Goal: Information Seeking & Learning: Understand process/instructions

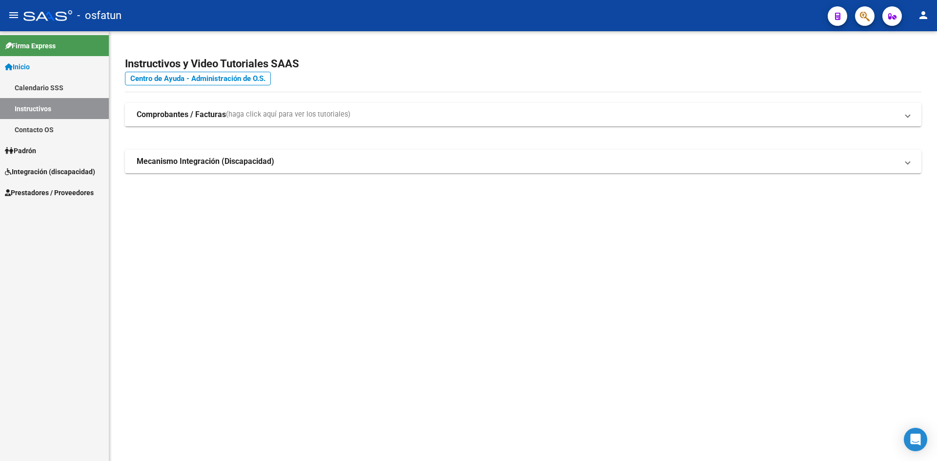
click at [297, 79] on h4 "Centro de Ayuda - Administración de O.S." at bounding box center [523, 78] width 796 height 11
click at [286, 70] on h2 "Instructivos y Video Tutoriales SAAS" at bounding box center [523, 64] width 796 height 19
drag, startPoint x: 126, startPoint y: 62, endPoint x: 301, endPoint y: 60, distance: 175.1
click at [301, 60] on h2 "Instructivos y Video Tutoriales SAAS" at bounding box center [523, 64] width 796 height 19
click at [323, 70] on h2 "Instructivos y Video Tutoriales SAAS" at bounding box center [523, 64] width 796 height 19
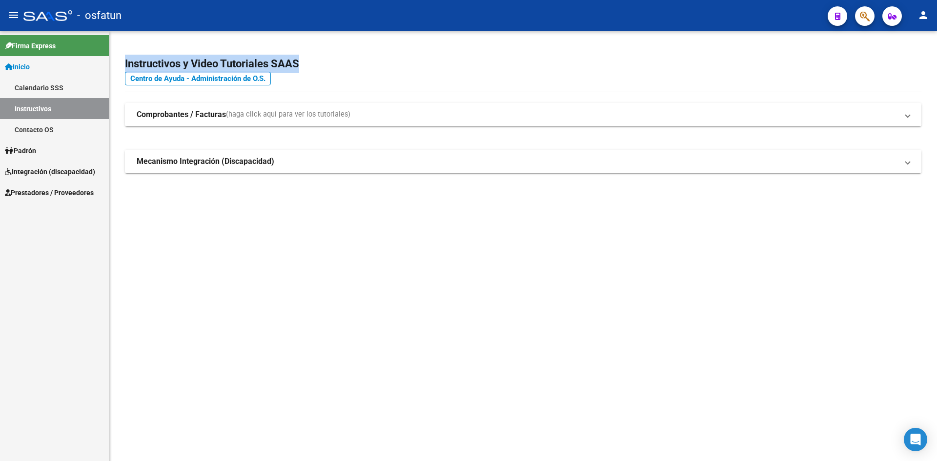
drag, startPoint x: 132, startPoint y: 63, endPoint x: 304, endPoint y: 65, distance: 172.7
click at [304, 65] on div "Instructivos y Video Tutoriales SAAS Centro de Ayuda - Administración de O.S. C…" at bounding box center [522, 125] width 827 height 189
click at [173, 60] on h2 "Instructivos y Video Tutoriales SAAS" at bounding box center [523, 64] width 796 height 19
click at [127, 60] on h2 "Instructivos y Video Tutoriales SAAS" at bounding box center [523, 64] width 796 height 19
drag, startPoint x: 125, startPoint y: 60, endPoint x: 305, endPoint y: 66, distance: 180.1
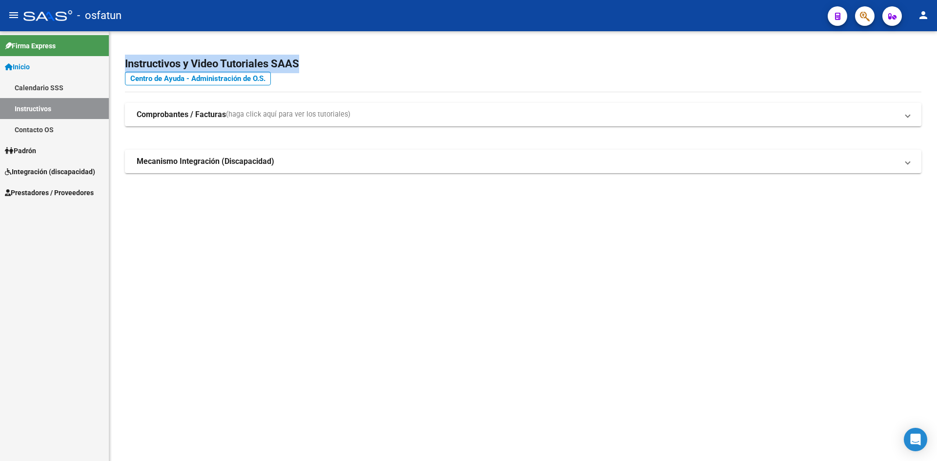
click at [305, 66] on h2 "Instructivos y Video Tutoriales SAAS" at bounding box center [523, 64] width 796 height 19
click at [196, 57] on h2 "Instructivos y Video Tutoriales SAAS" at bounding box center [523, 64] width 796 height 19
drag, startPoint x: 123, startPoint y: 59, endPoint x: 321, endPoint y: 69, distance: 198.3
click at [321, 69] on div "Instructivos y Video Tutoriales SAAS Centro de Ayuda - Administración de O.S. C…" at bounding box center [522, 125] width 827 height 189
